Goal: Task Accomplishment & Management: Use online tool/utility

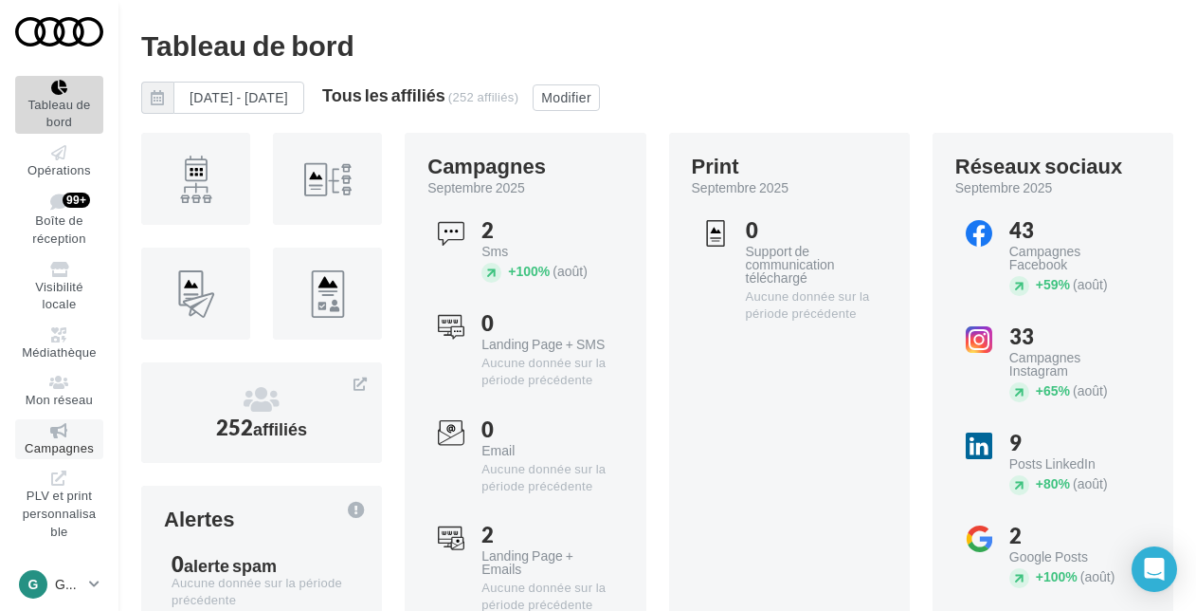
scroll to position [42, 0]
click at [67, 494] on span "PLV et print personnalisable" at bounding box center [60, 514] width 74 height 50
click at [51, 280] on span "Visibilité locale" at bounding box center [59, 296] width 48 height 33
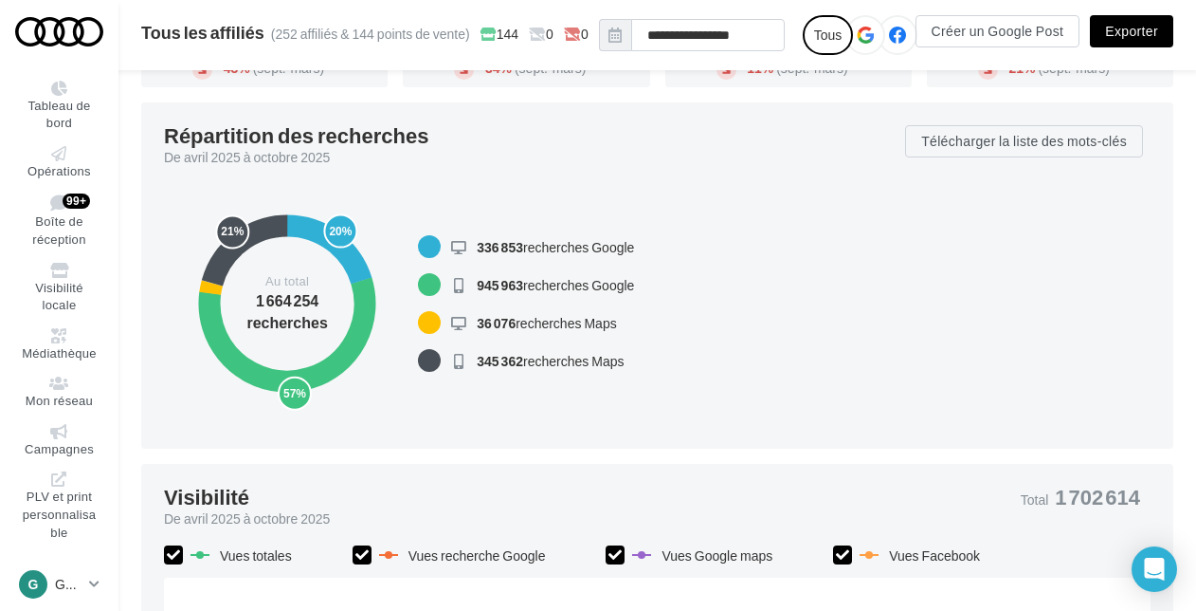
scroll to position [202, 0]
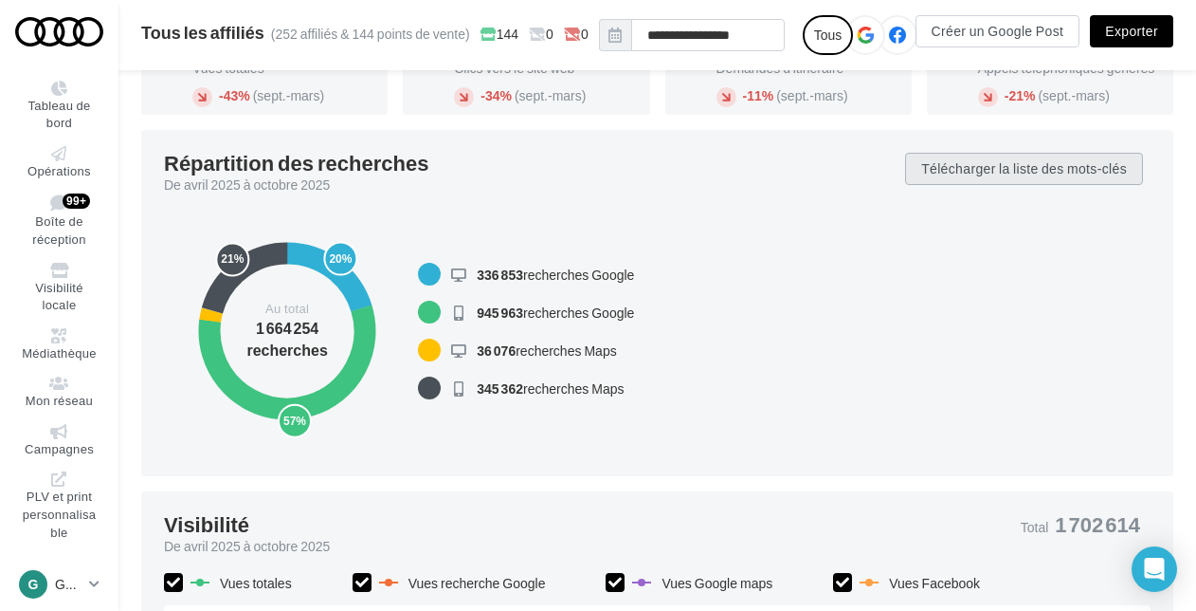
click at [1043, 173] on button "Télécharger la liste des mots-clés" at bounding box center [1024, 169] width 238 height 32
click at [821, 210] on div "20% 57% 2% 21% Au total 1 664 254 recherches 336 853 recherches Google 945 963 …" at bounding box center [657, 332] width 987 height 244
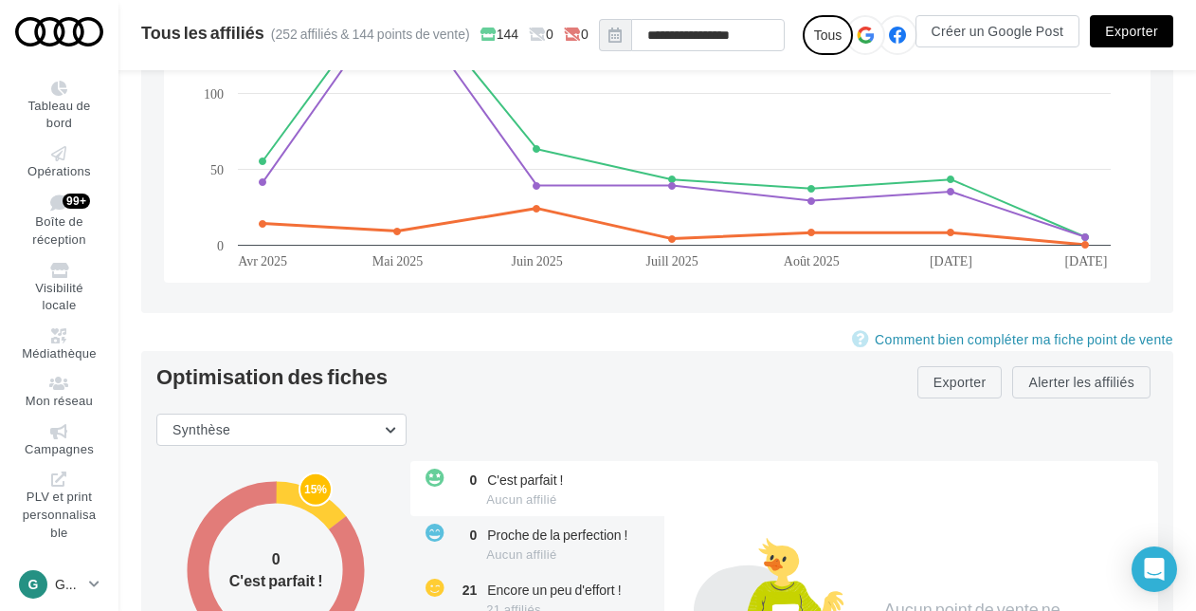
scroll to position [1992, 0]
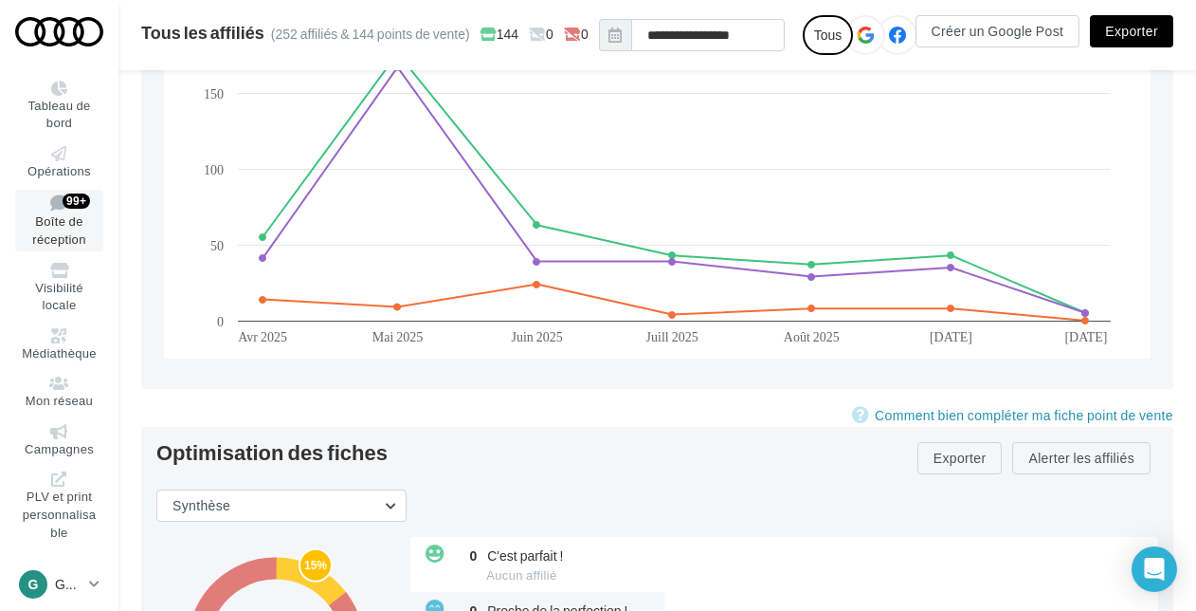
click at [66, 211] on link "Boîte de réception 99+" at bounding box center [59, 220] width 88 height 61
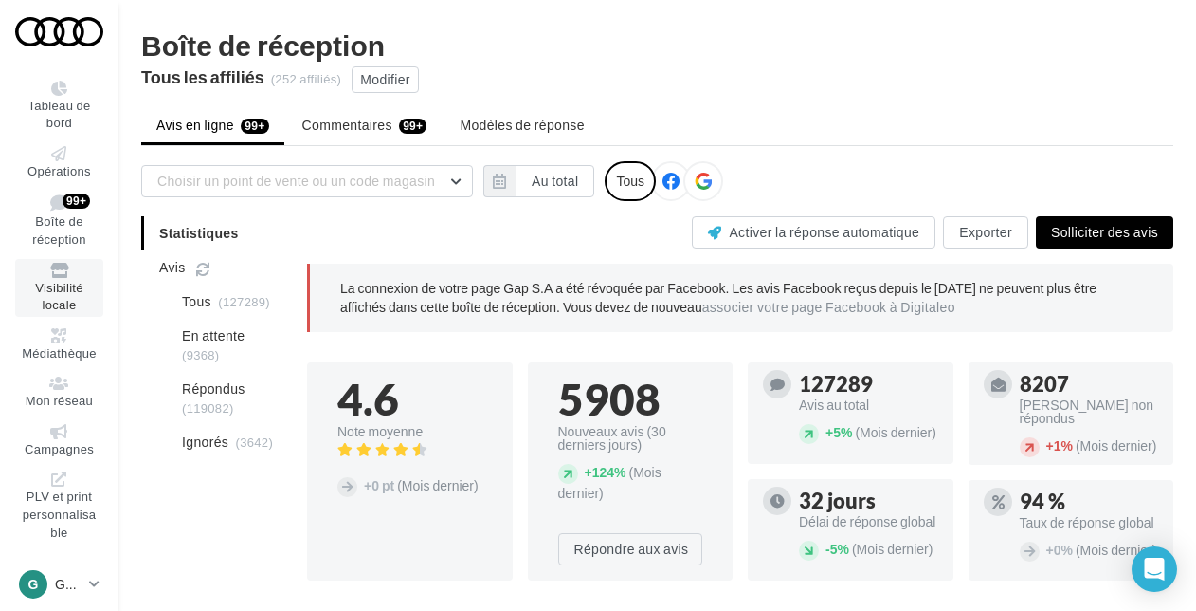
click at [59, 283] on span "Visibilité locale" at bounding box center [59, 296] width 48 height 33
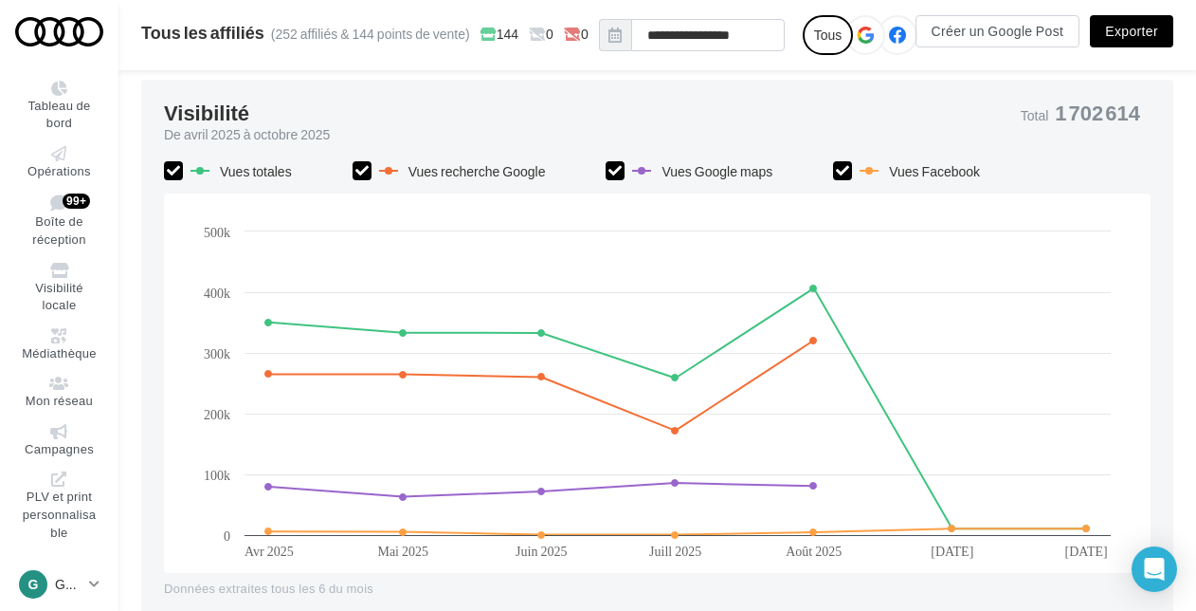
scroll to position [612, 0]
click at [58, 579] on p "Gestionnaire" at bounding box center [68, 584] width 27 height 19
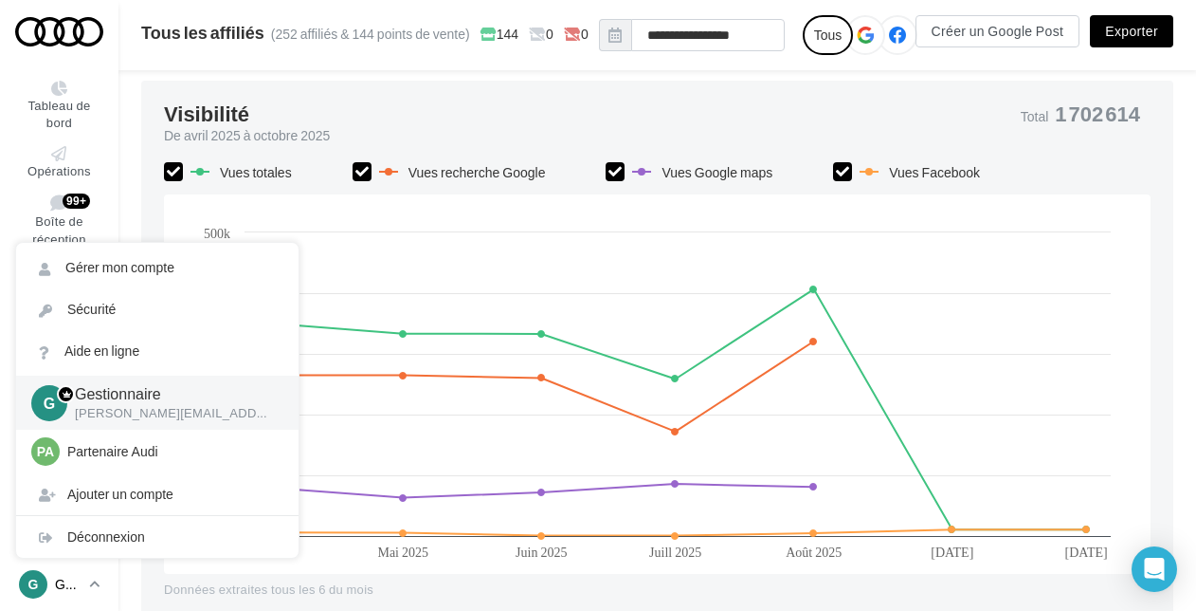
click at [26, 576] on div "G" at bounding box center [33, 584] width 28 height 28
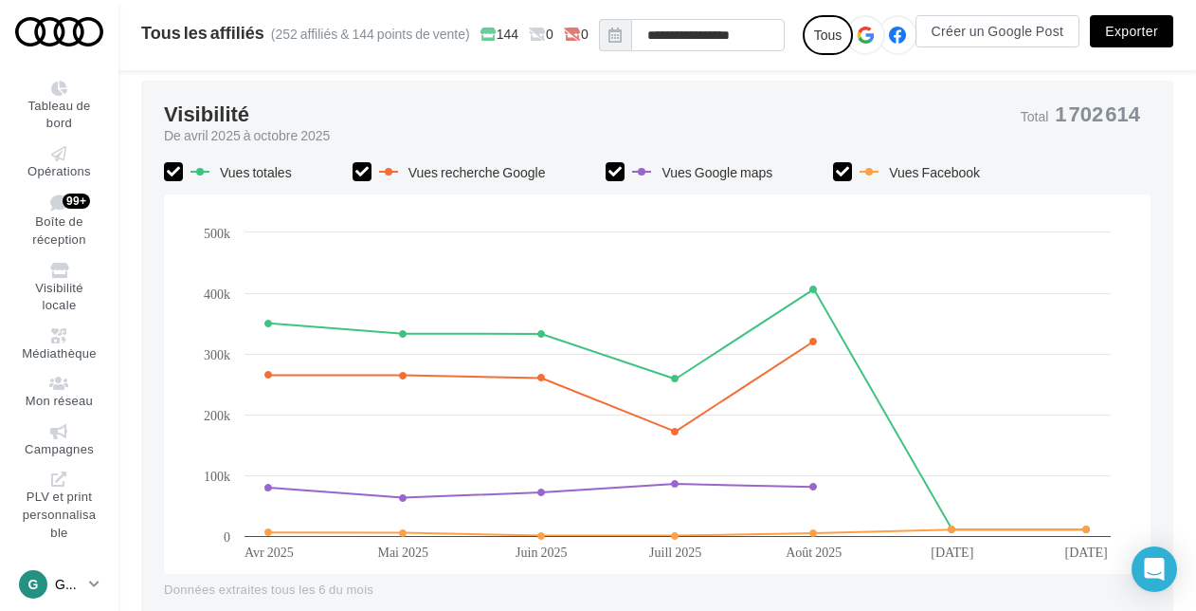
click at [61, 579] on p "Gestionnaire" at bounding box center [68, 584] width 27 height 19
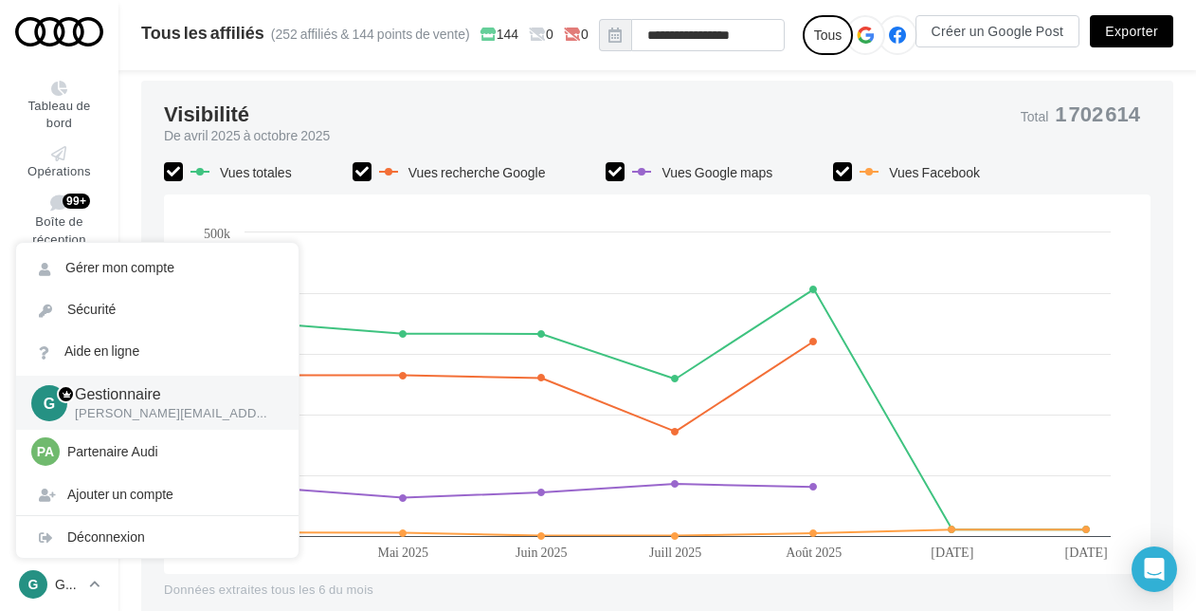
click at [322, 587] on div "Données extraites tous les 6 du mois" at bounding box center [657, 589] width 987 height 17
